Goal: Information Seeking & Learning: Find contact information

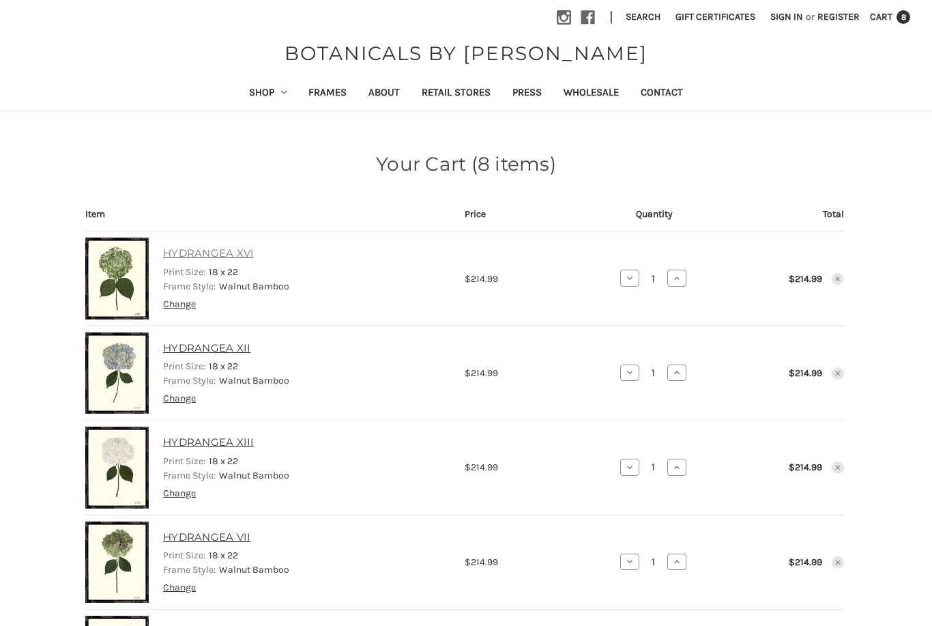
click at [185, 254] on link "HYDRANGEA XVI" at bounding box center [208, 254] width 91 height 16
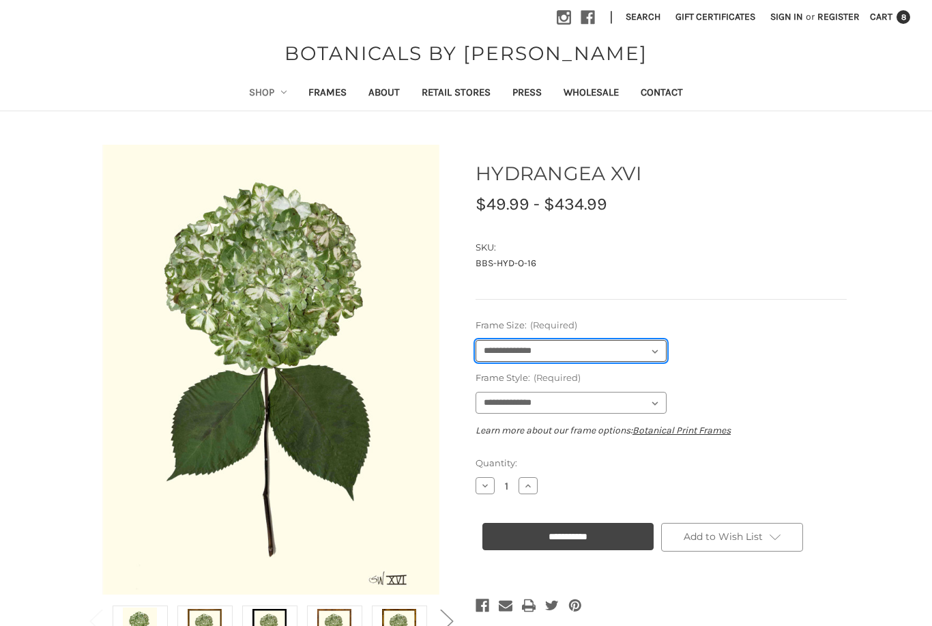
click at [659, 349] on select "**********" at bounding box center [571, 351] width 191 height 22
select select "****"
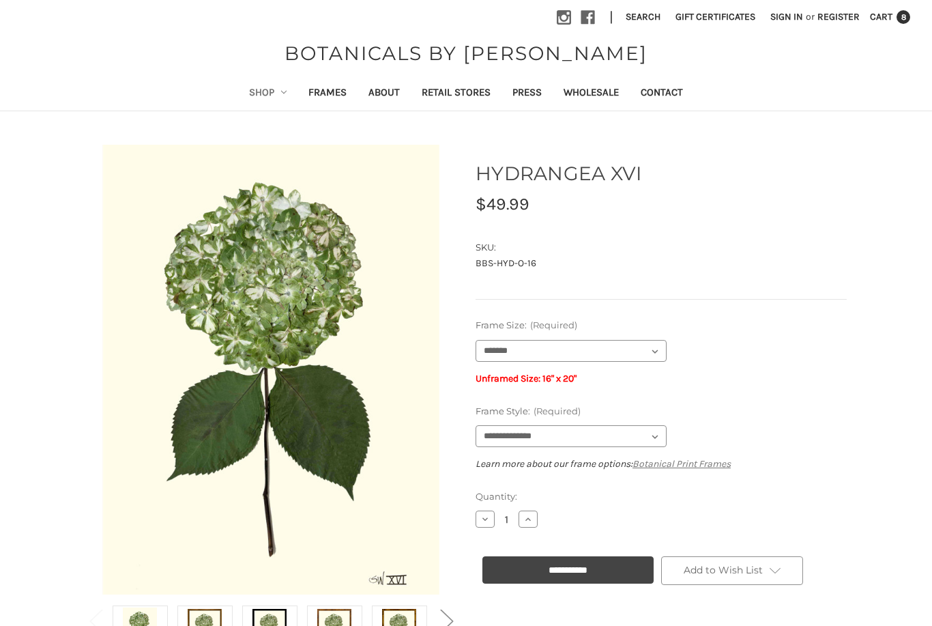
click at [691, 460] on link "Botanical Print Frames" at bounding box center [681, 464] width 98 height 12
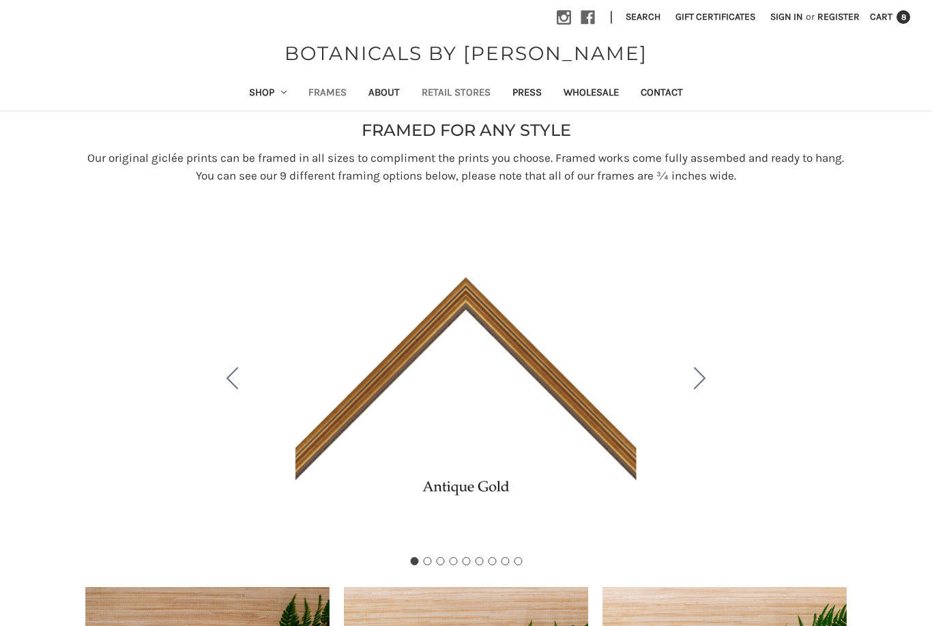
click at [452, 96] on link "Retail Stores" at bounding box center [456, 93] width 91 height 33
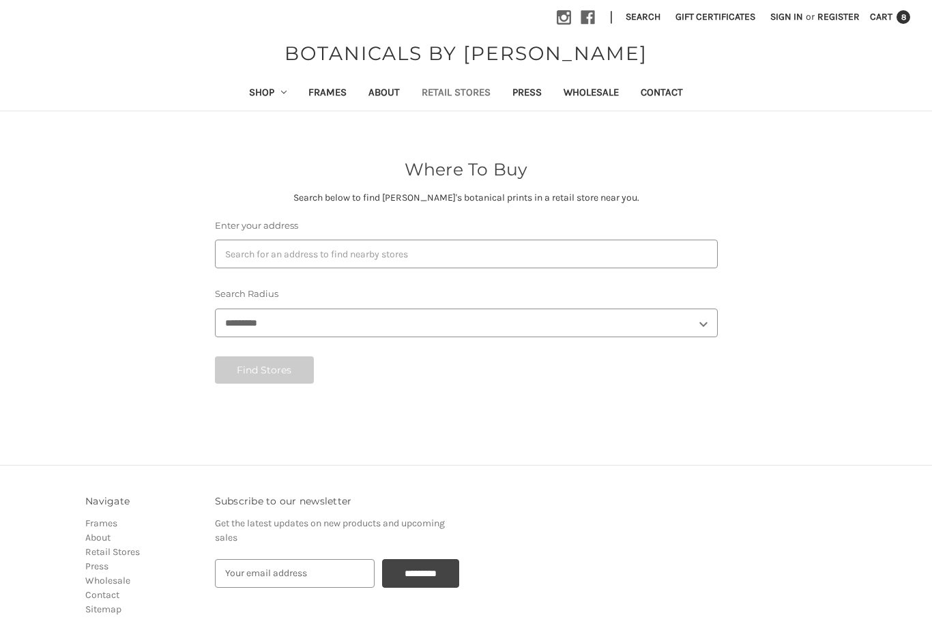
select select "***"
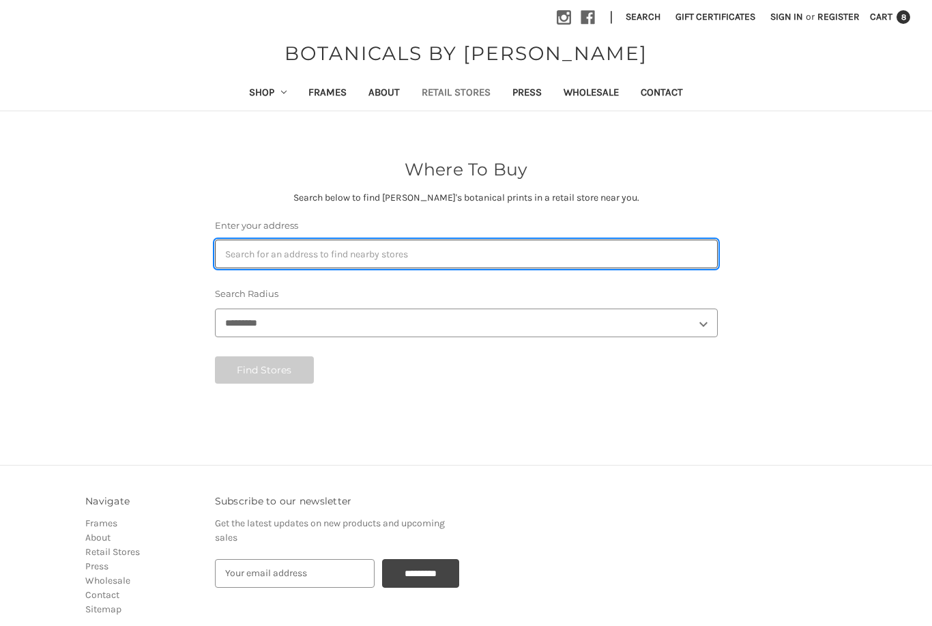
click at [308, 250] on input "Enter your address" at bounding box center [466, 253] width 503 height 29
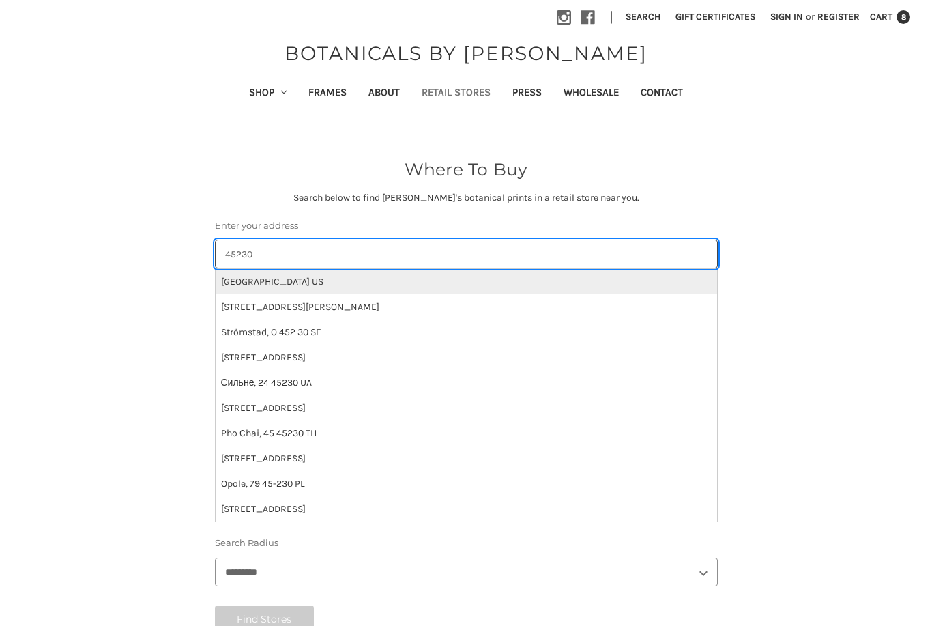
type input "45230"
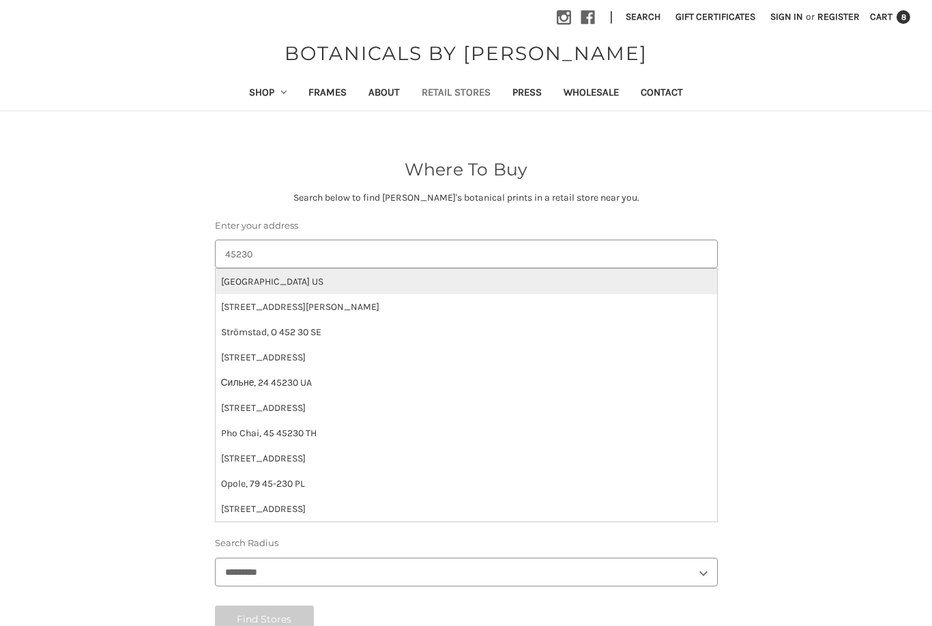
click at [295, 280] on li "Cincinnati, OH 45230 US" at bounding box center [466, 281] width 501 height 25
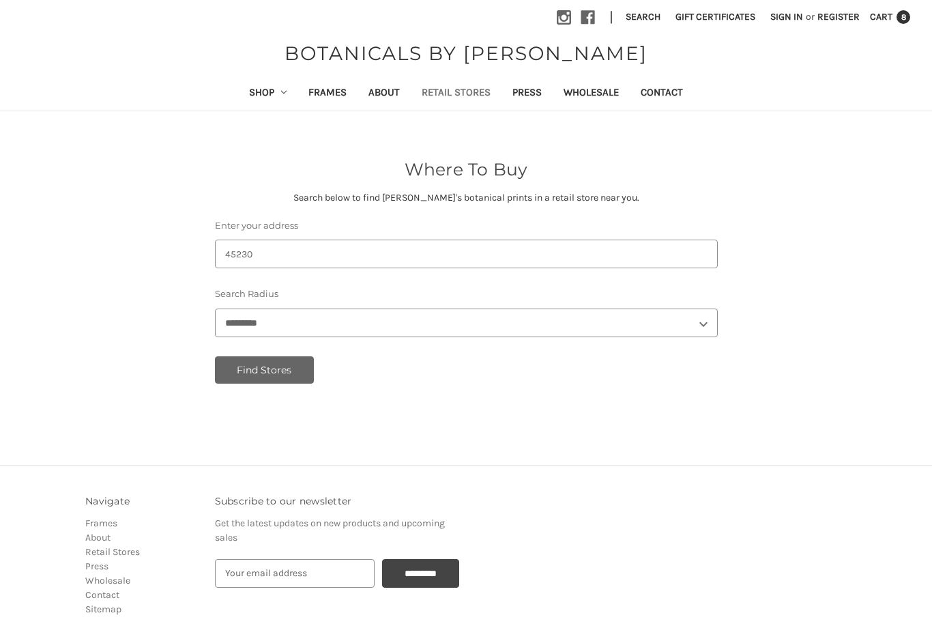
click at [282, 370] on button "Find Stores" at bounding box center [265, 369] width 100 height 27
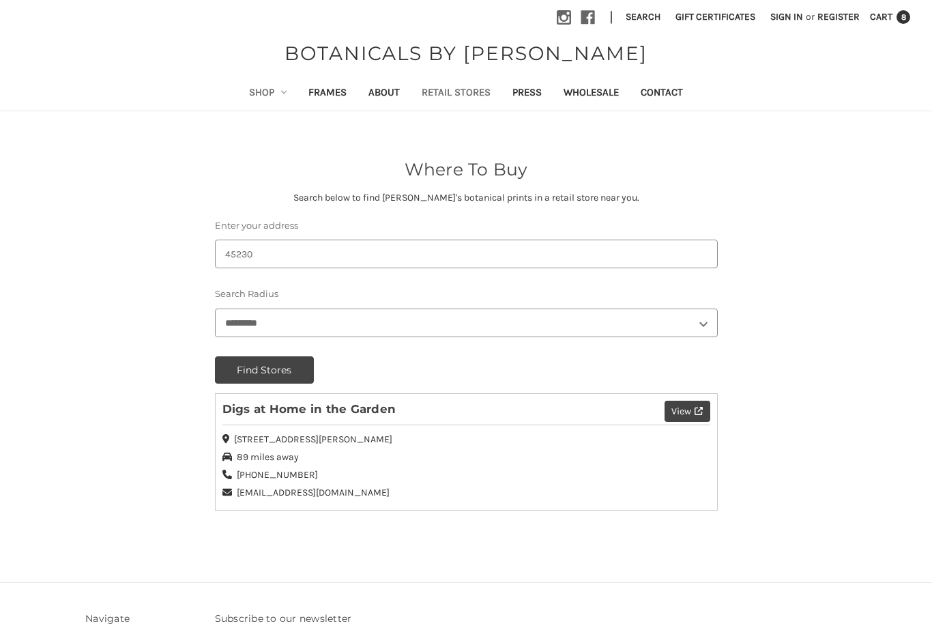
click at [275, 96] on link "Shop" at bounding box center [268, 93] width 60 height 33
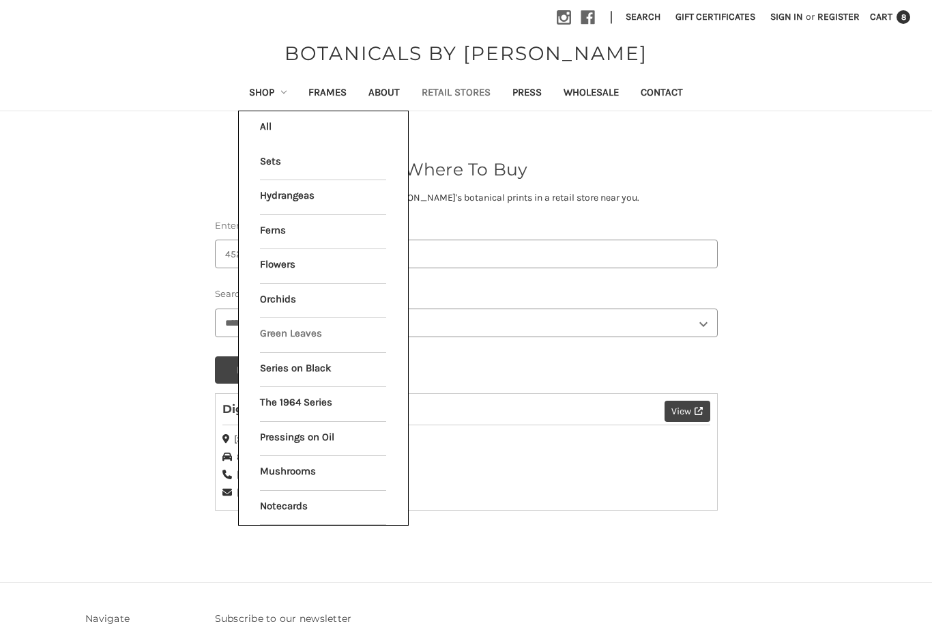
click at [334, 330] on link "Green Leaves" at bounding box center [323, 335] width 126 height 34
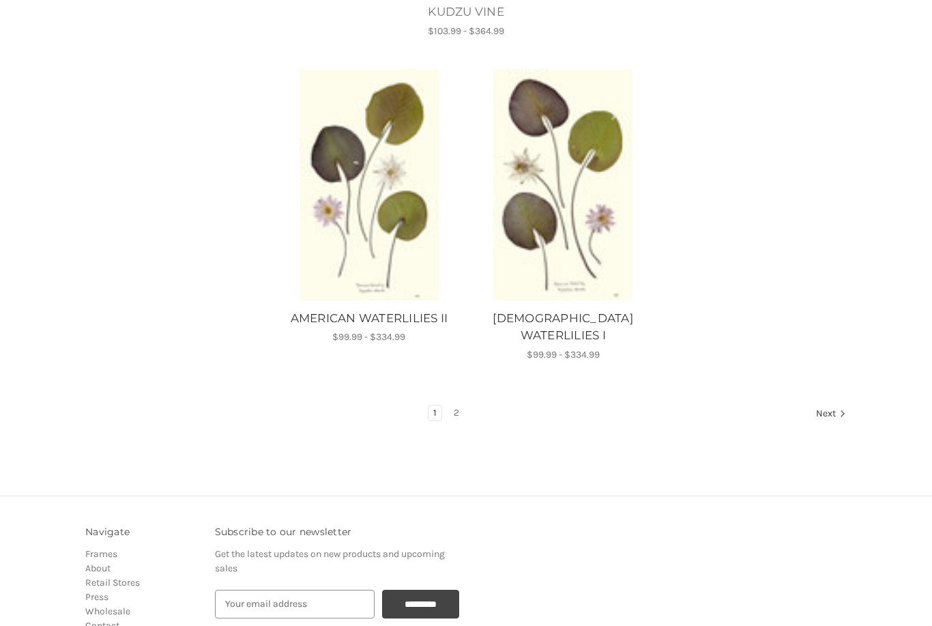
scroll to position [1698, 0]
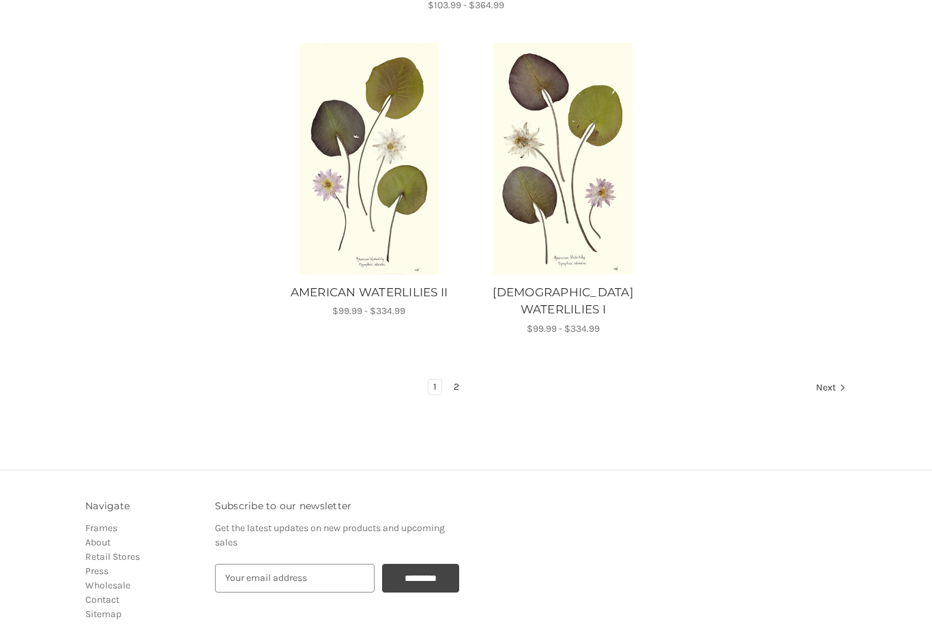
click at [456, 380] on link "2" at bounding box center [456, 387] width 15 height 15
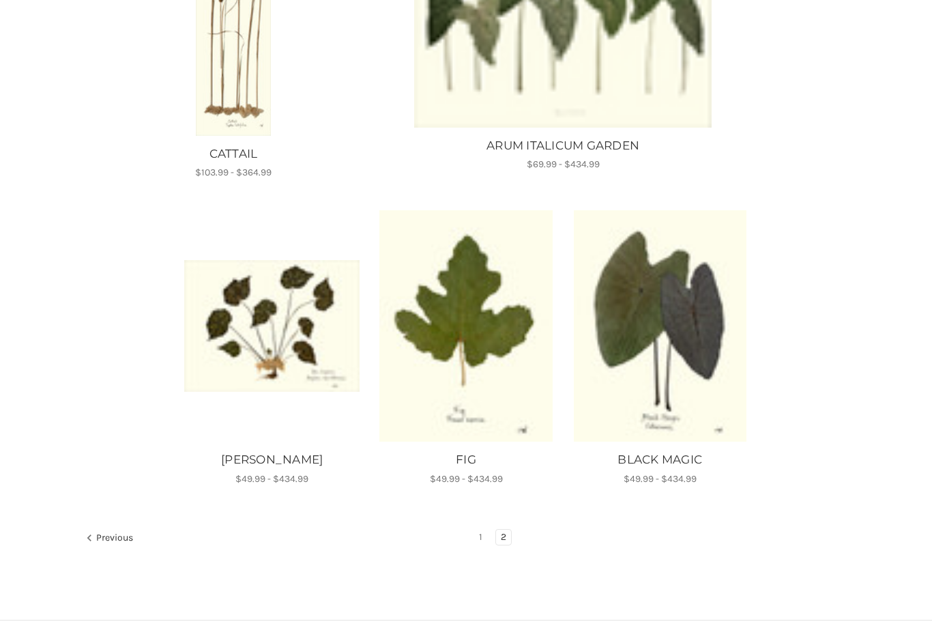
scroll to position [667, 0]
click at [482, 536] on link "1" at bounding box center [480, 536] width 13 height 15
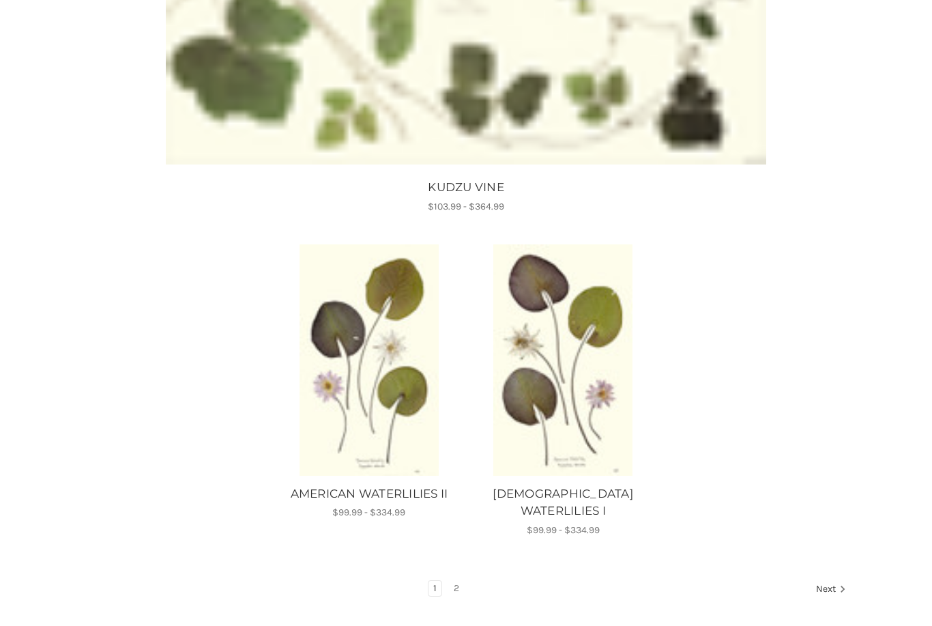
scroll to position [1503, 0]
